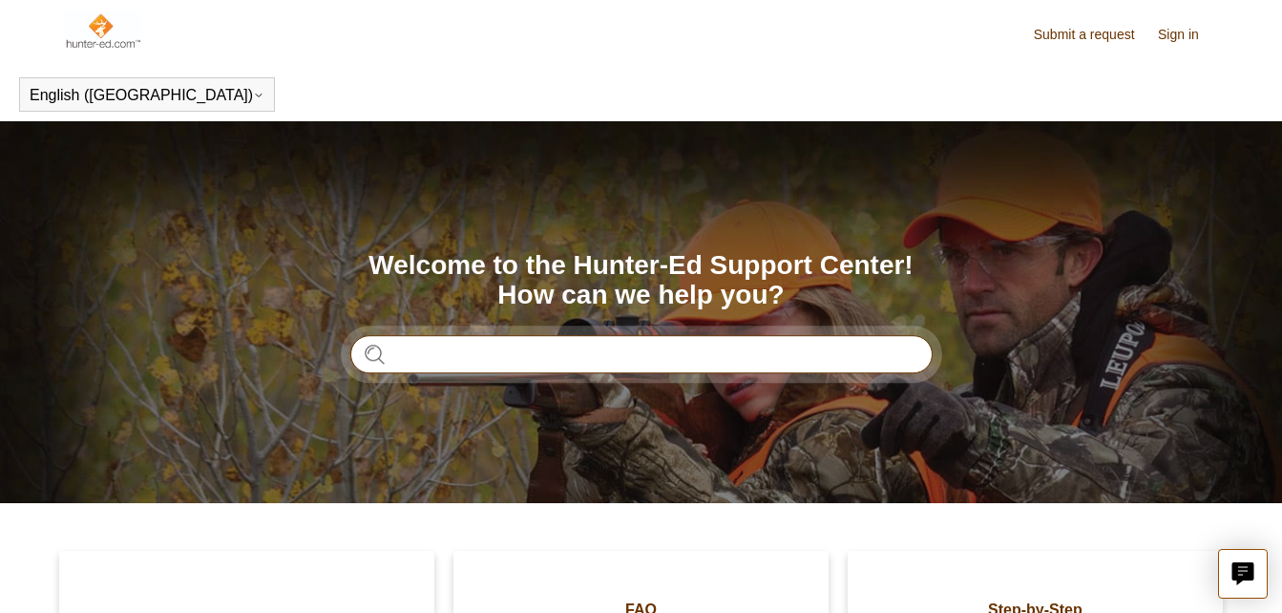
click at [509, 351] on input "Search" at bounding box center [641, 354] width 582 height 38
type input "**********"
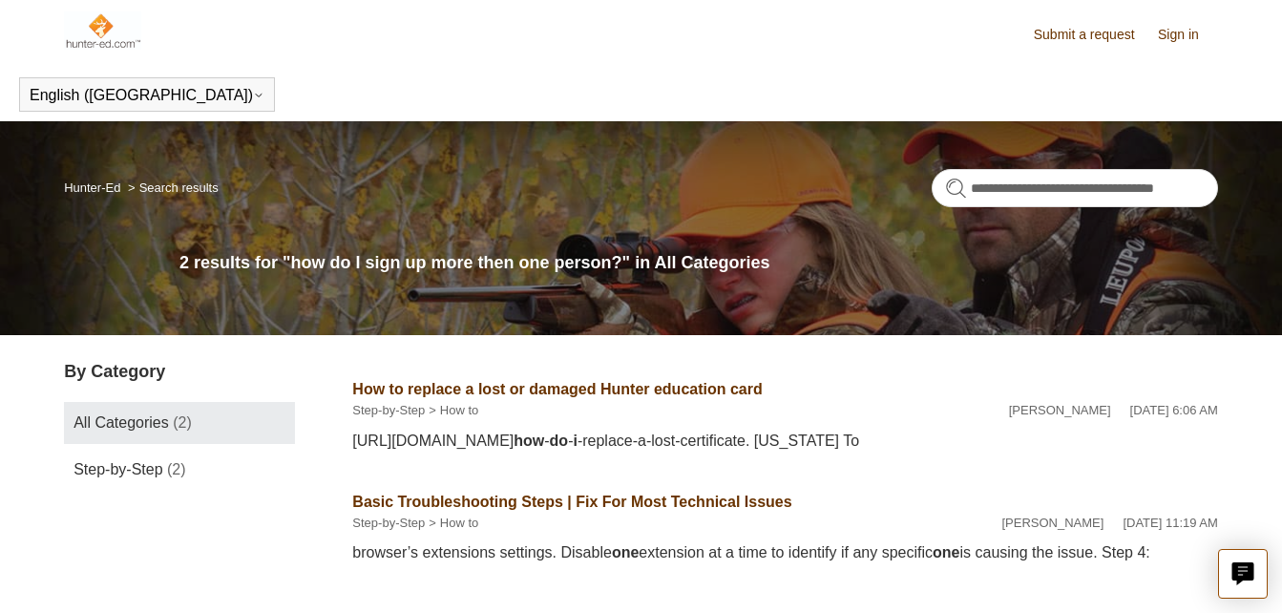
click at [640, 393] on link "How to replace a lost or damaged Hunter education card" at bounding box center [556, 389] width 409 height 16
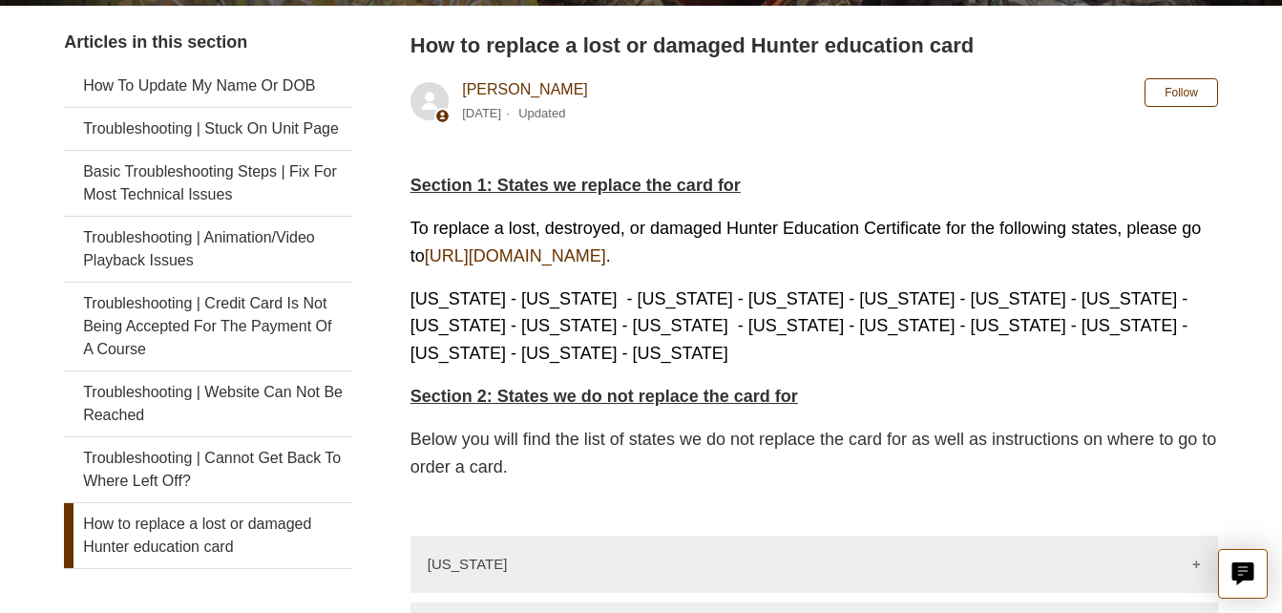
scroll to position [303, 0]
